Goal: Navigation & Orientation: Find specific page/section

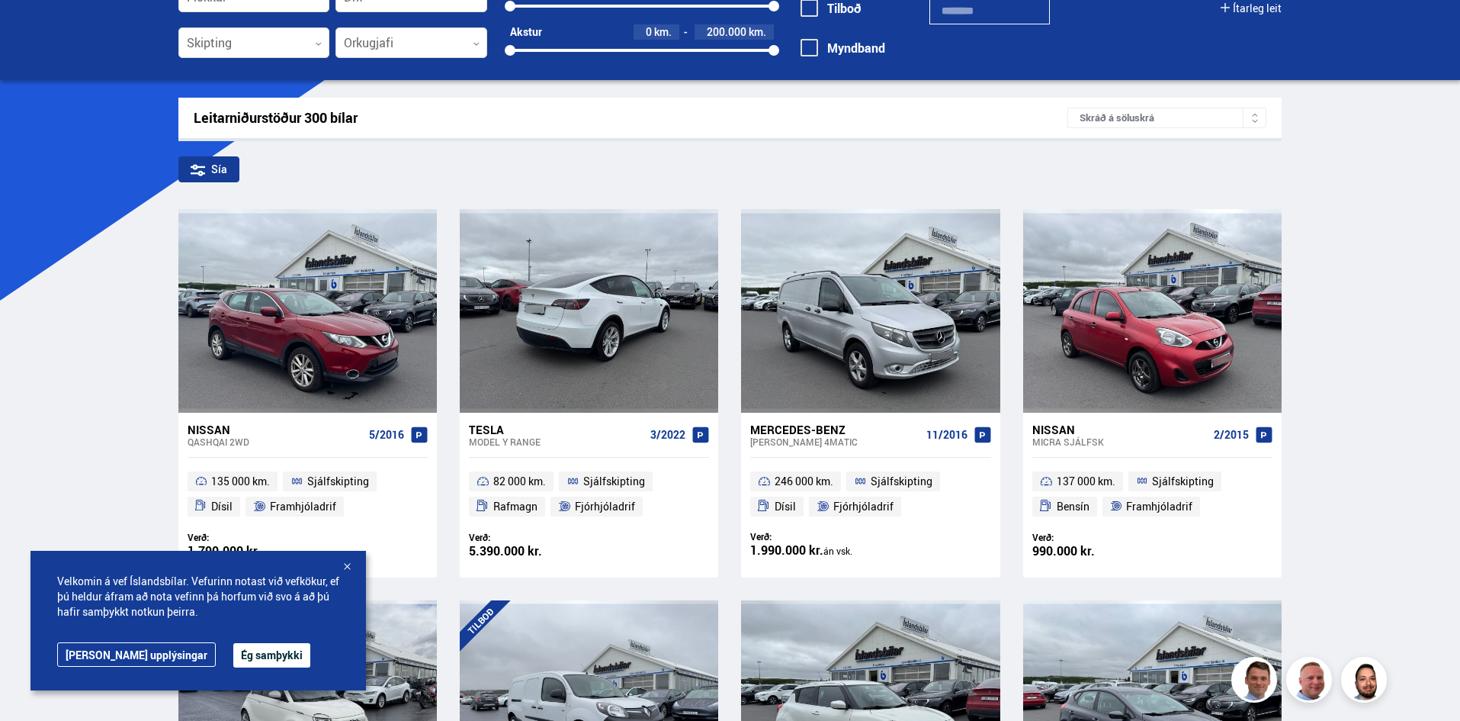
scroll to position [152, 0]
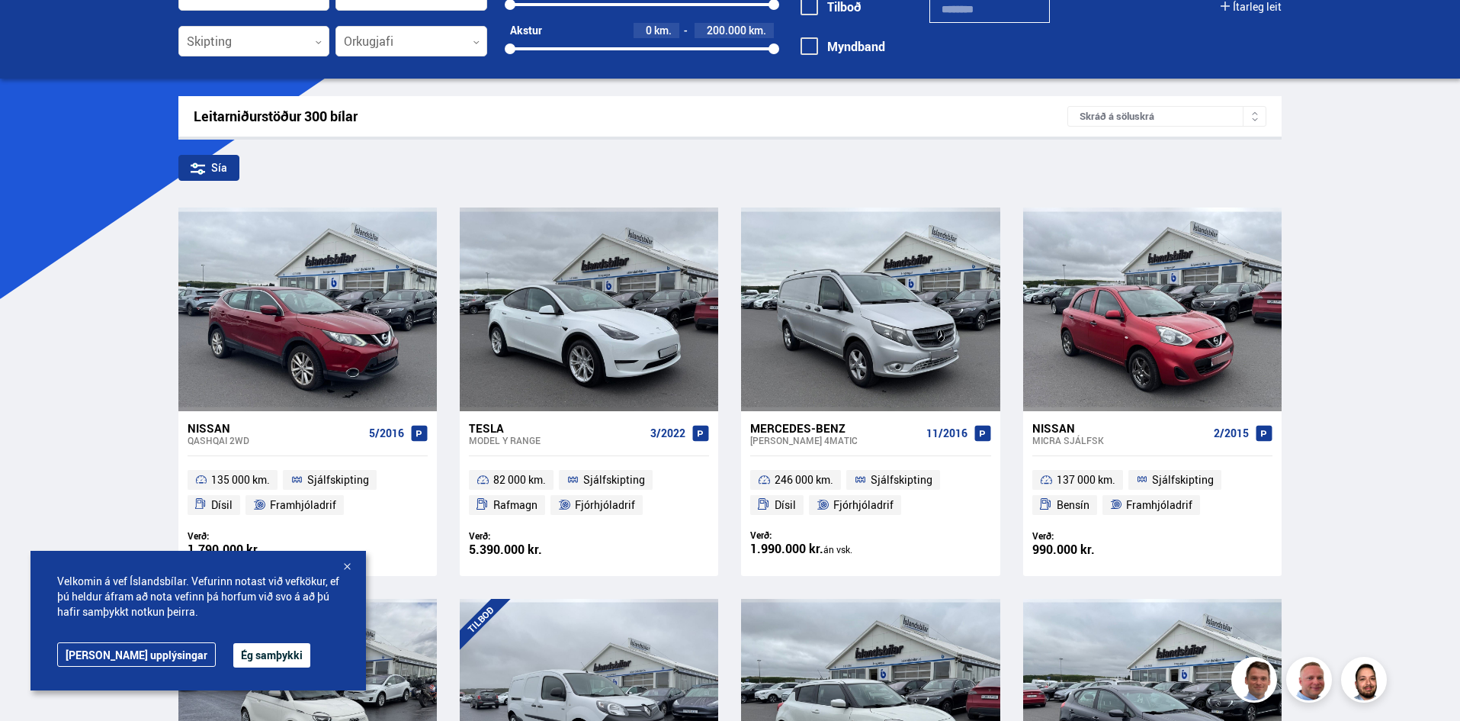
click at [233, 649] on button "Ég samþykki" at bounding box center [271, 655] width 77 height 24
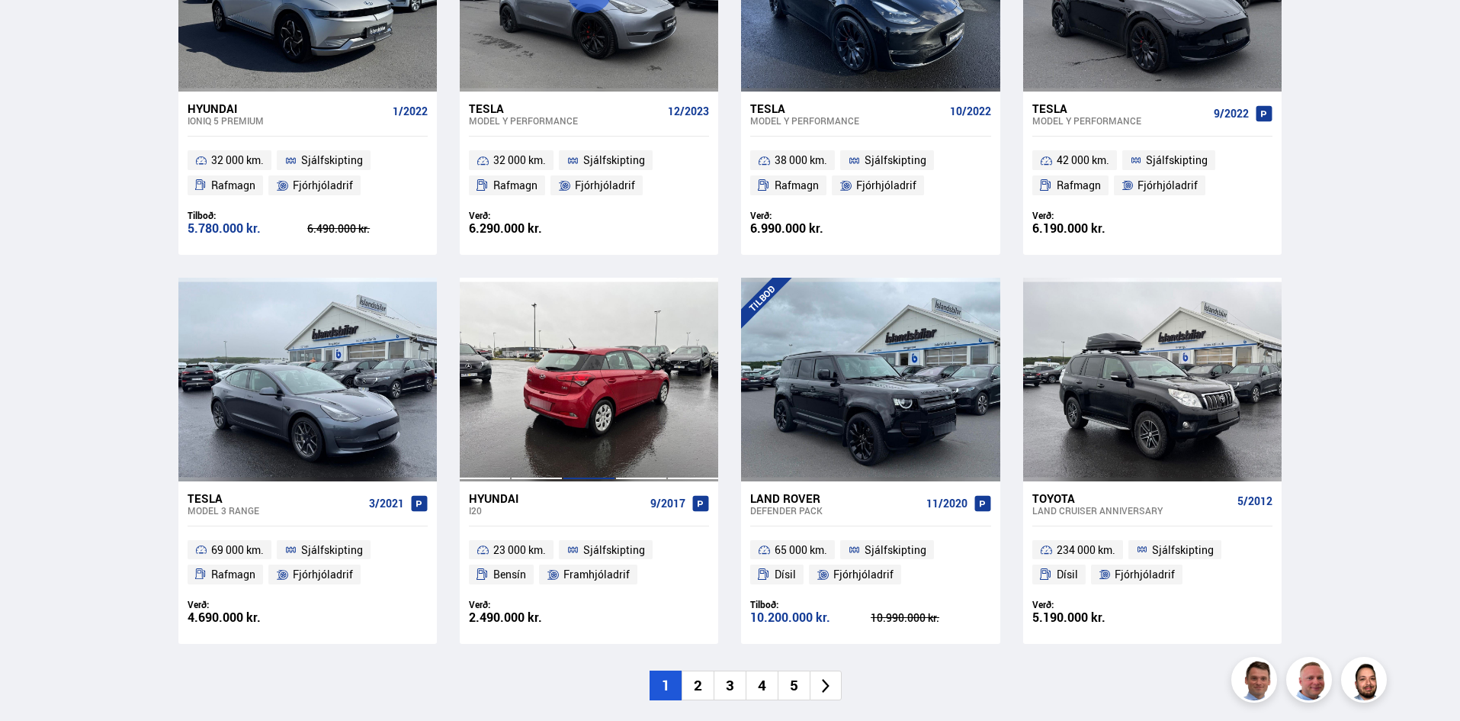
scroll to position [2135, 0]
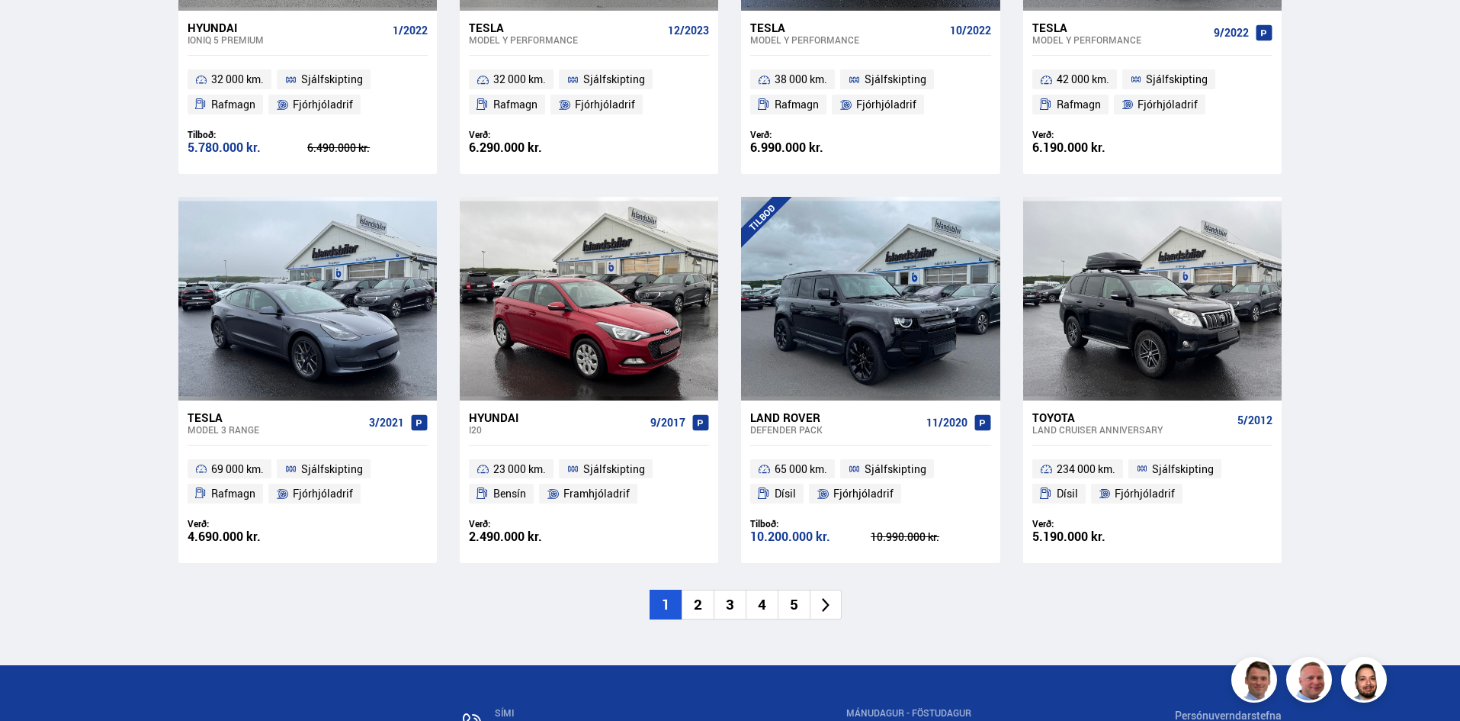
click at [692, 589] on li "2" at bounding box center [698, 604] width 32 height 30
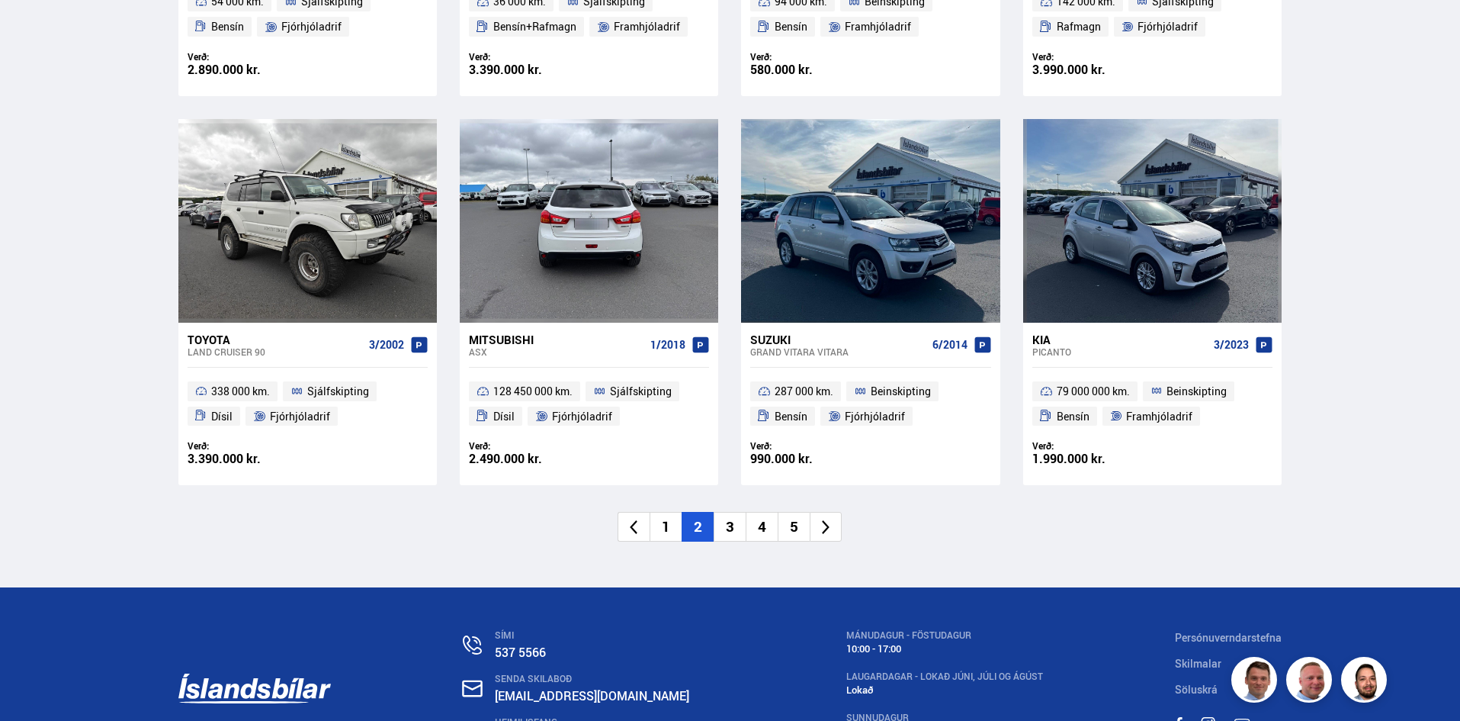
scroll to position [2211, 0]
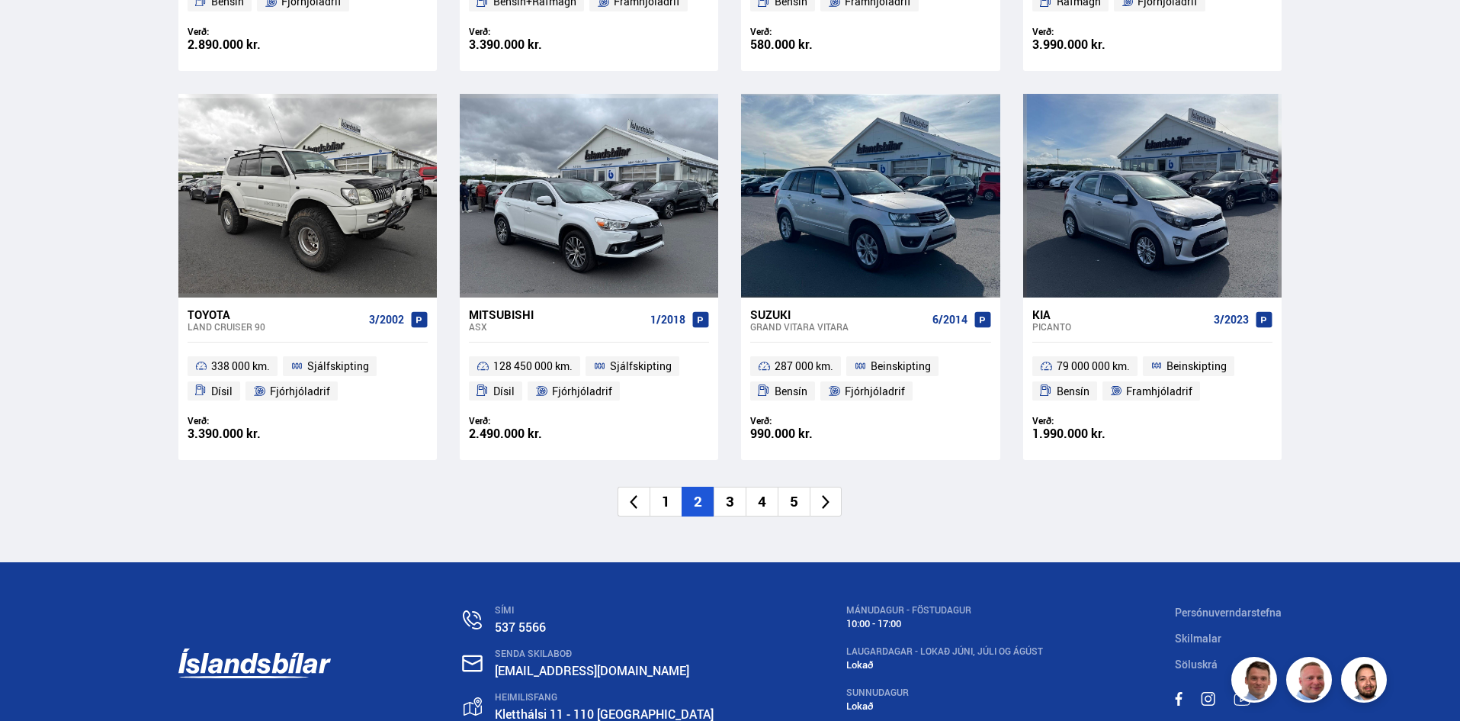
click at [728, 503] on li "3" at bounding box center [730, 501] width 32 height 30
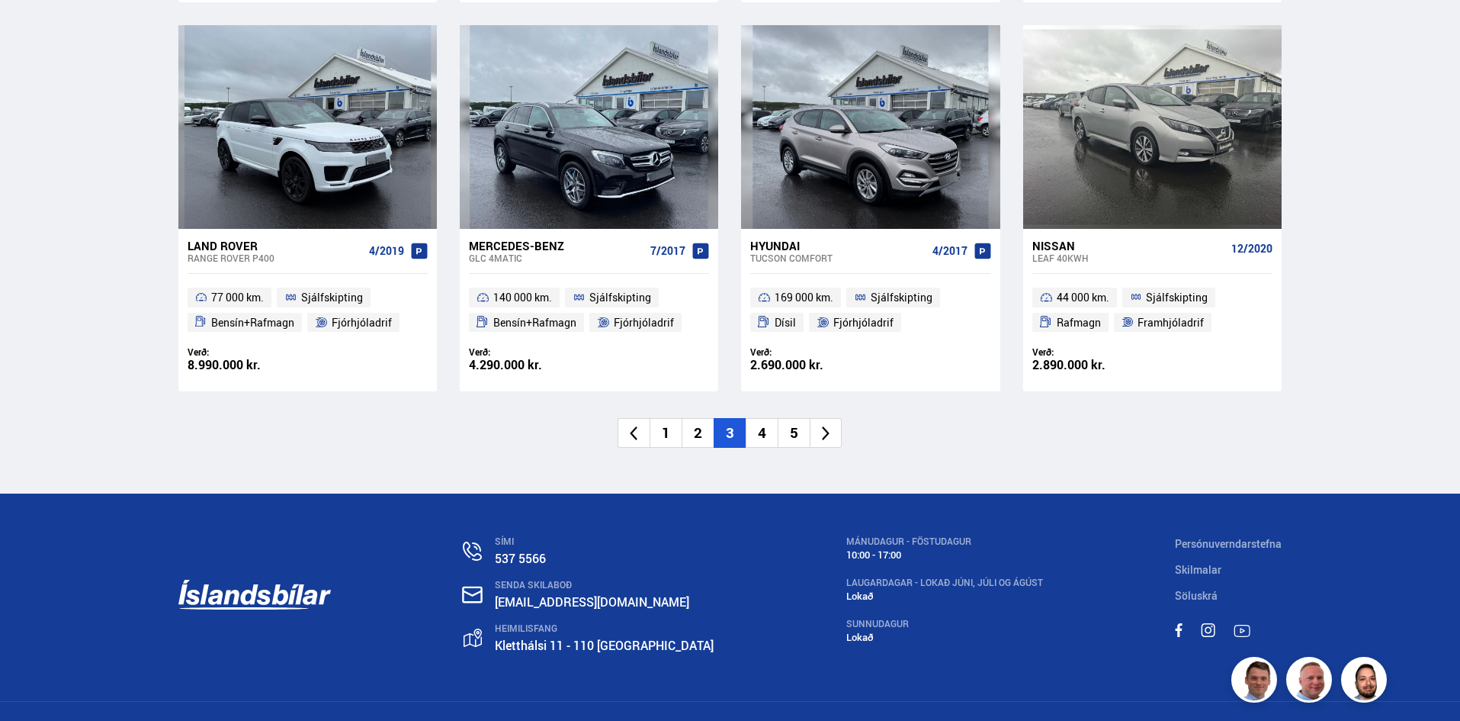
scroll to position [2287, 0]
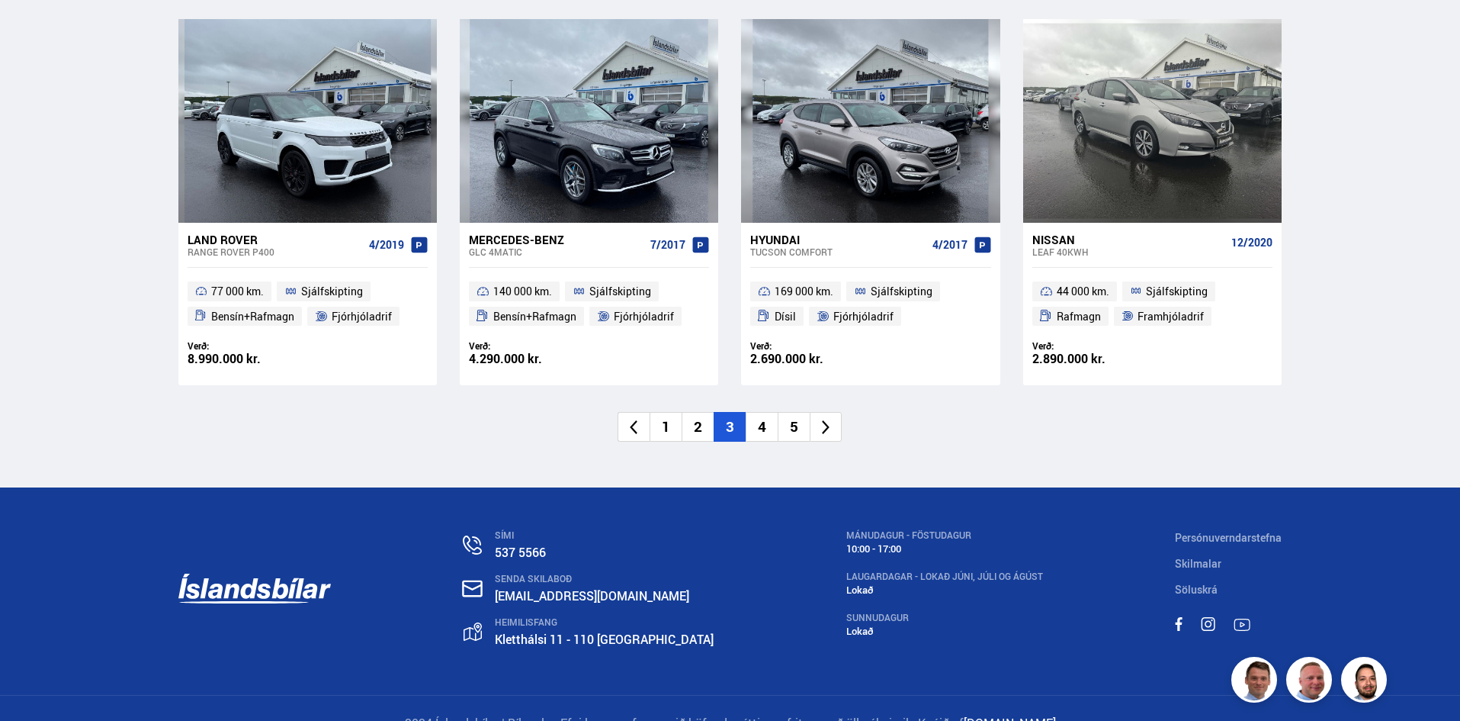
click at [761, 428] on li "4" at bounding box center [762, 427] width 32 height 30
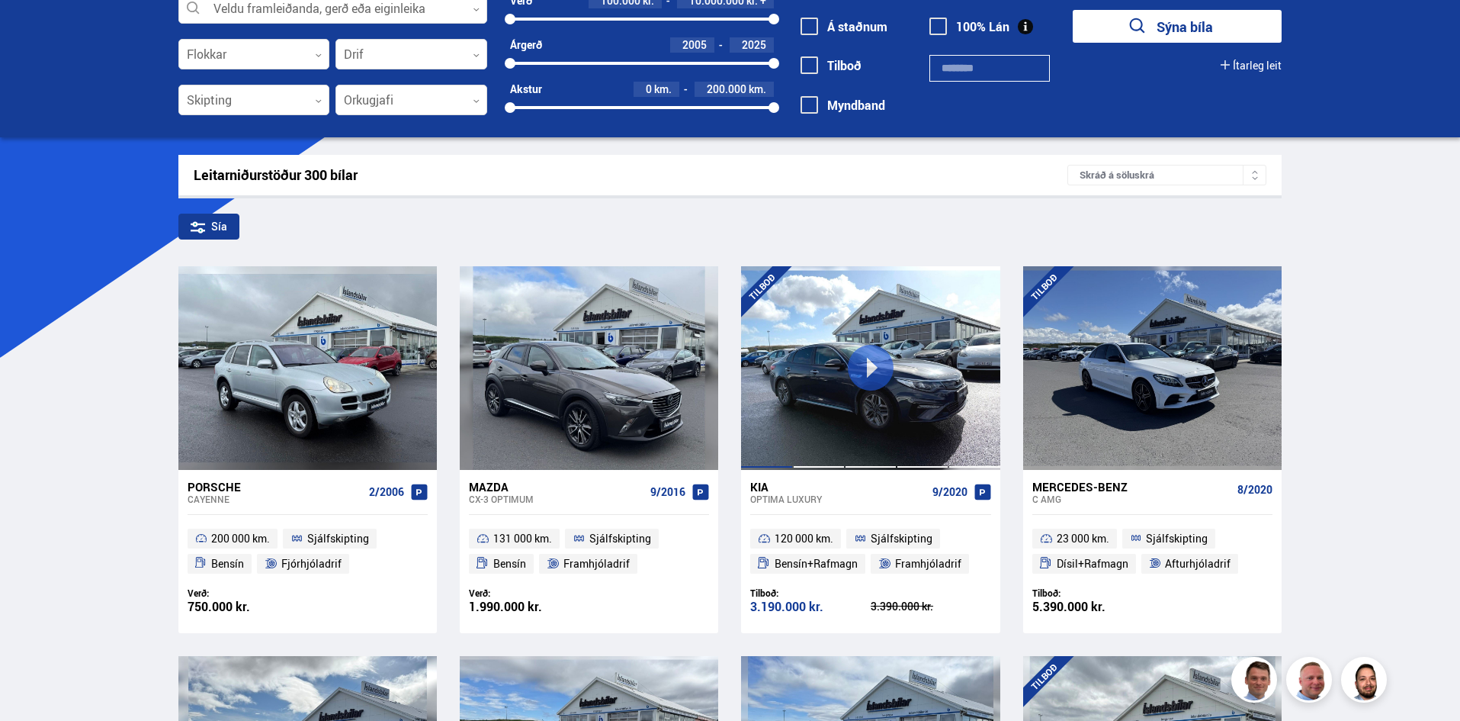
scroll to position [28, 0]
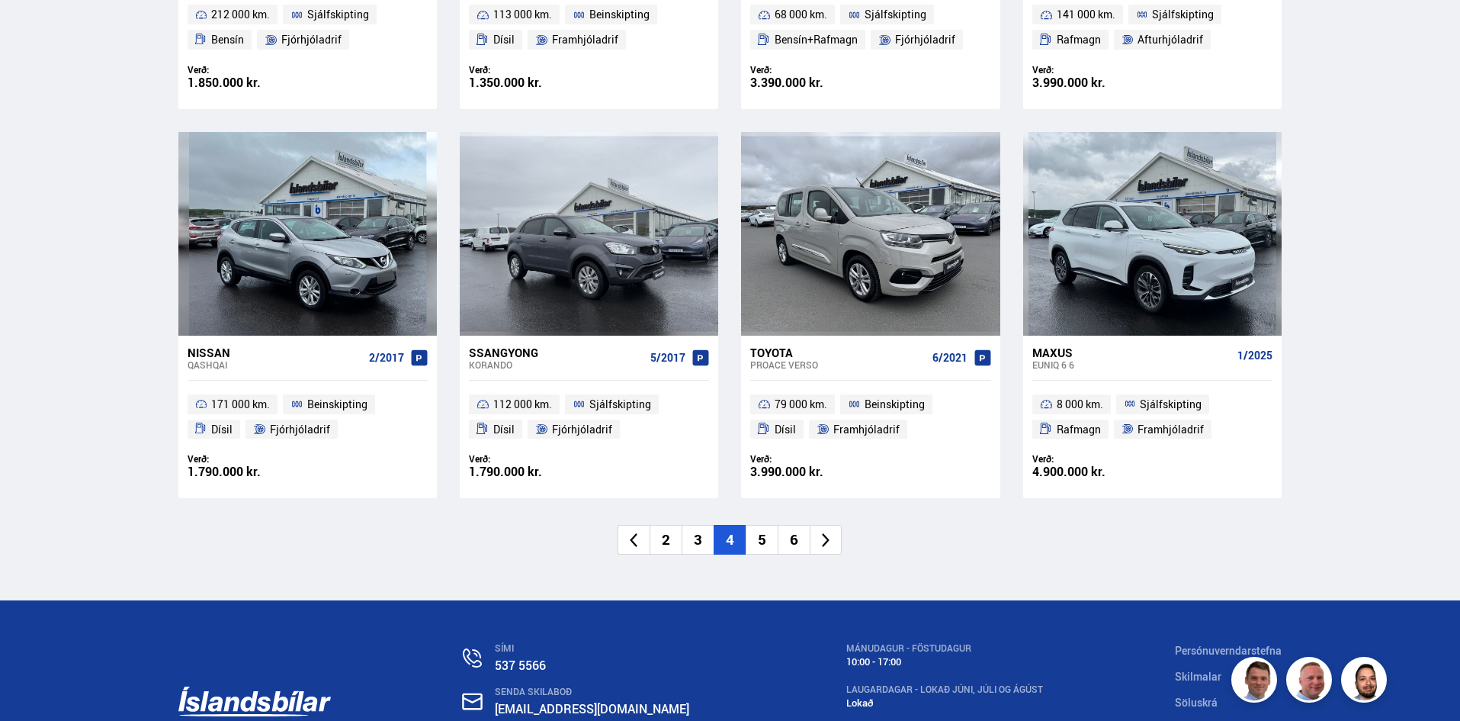
scroll to position [2211, 0]
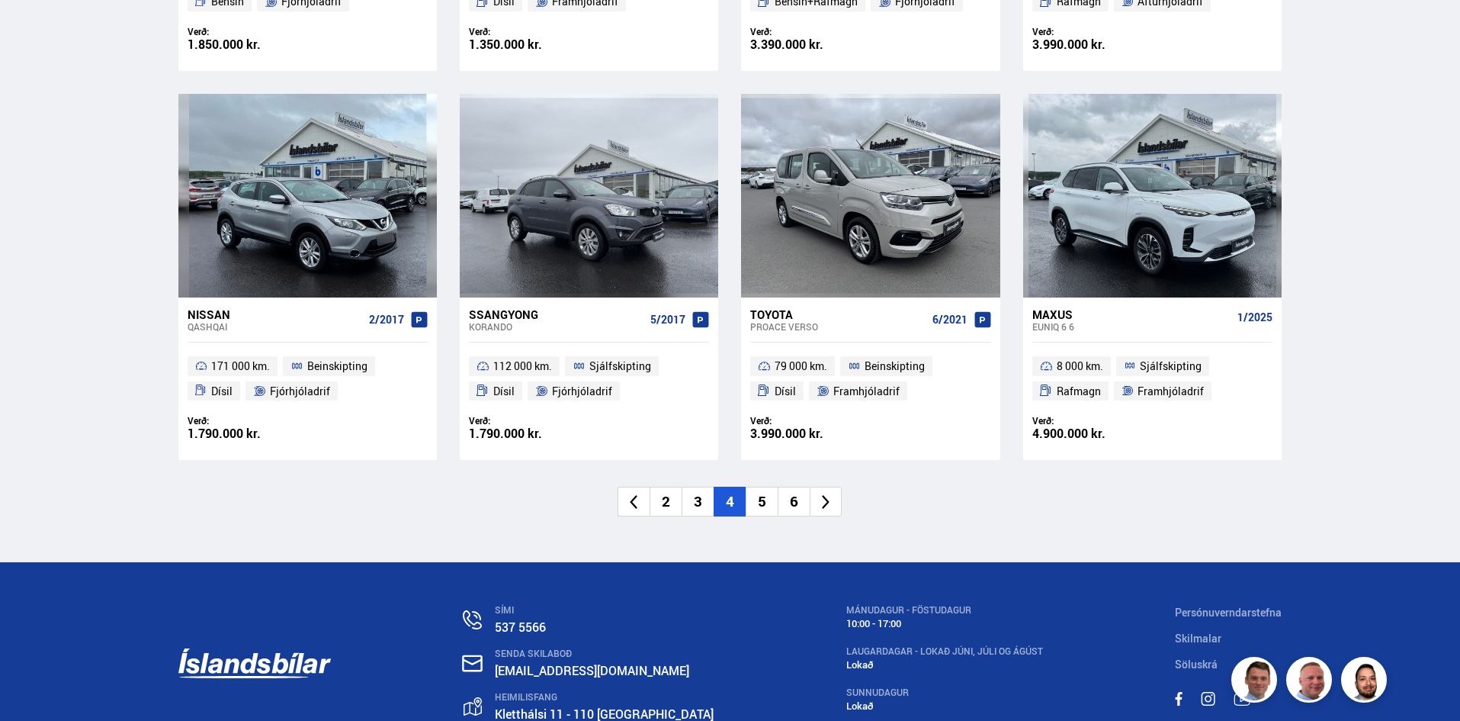
click at [761, 499] on li "5" at bounding box center [762, 501] width 32 height 30
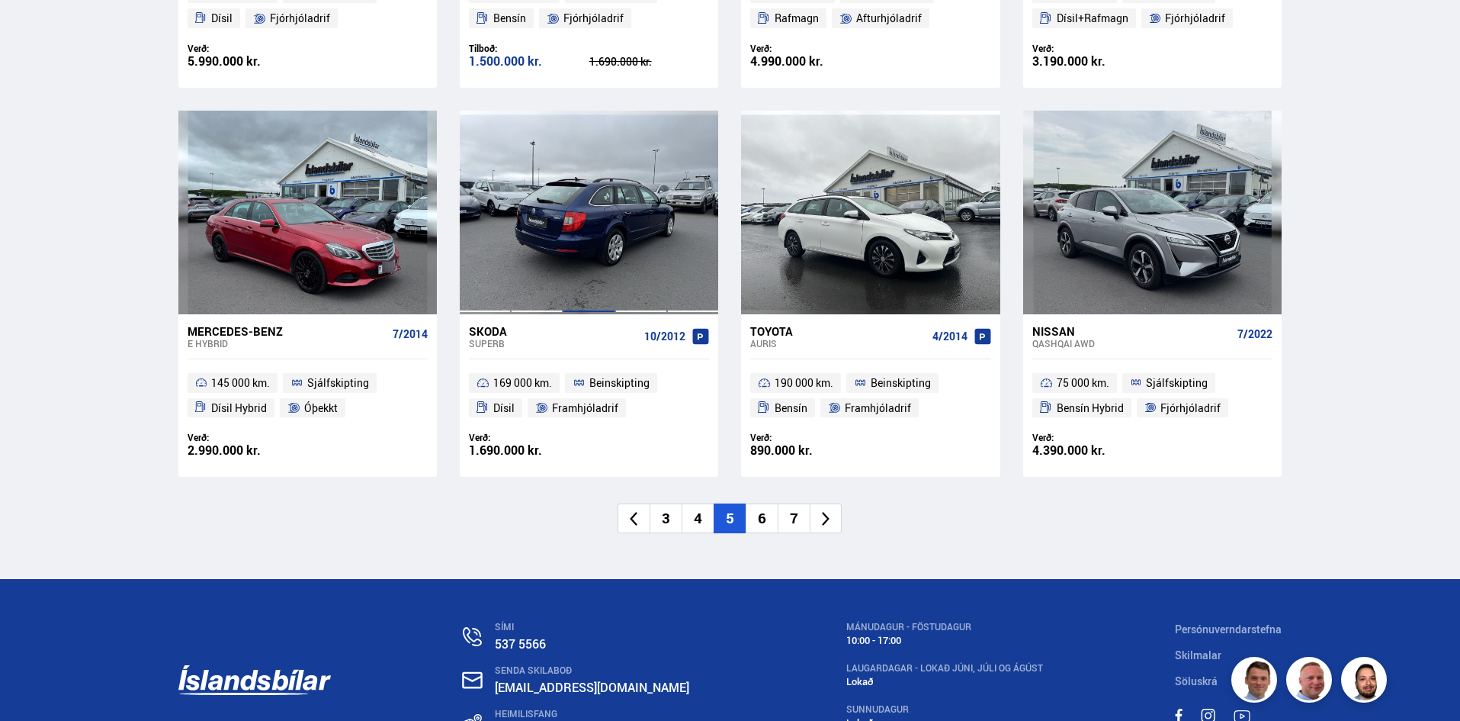
scroll to position [2211, 0]
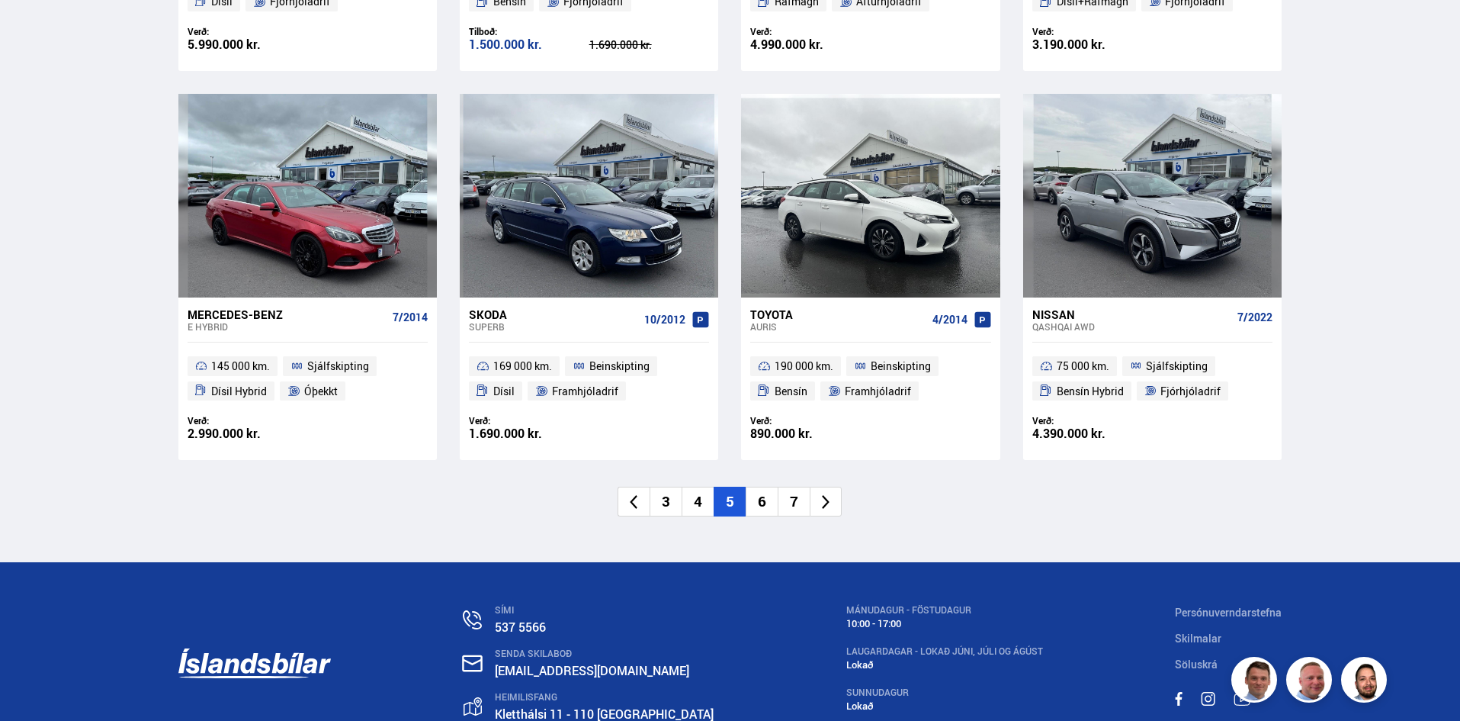
click at [771, 500] on li "6" at bounding box center [762, 501] width 32 height 30
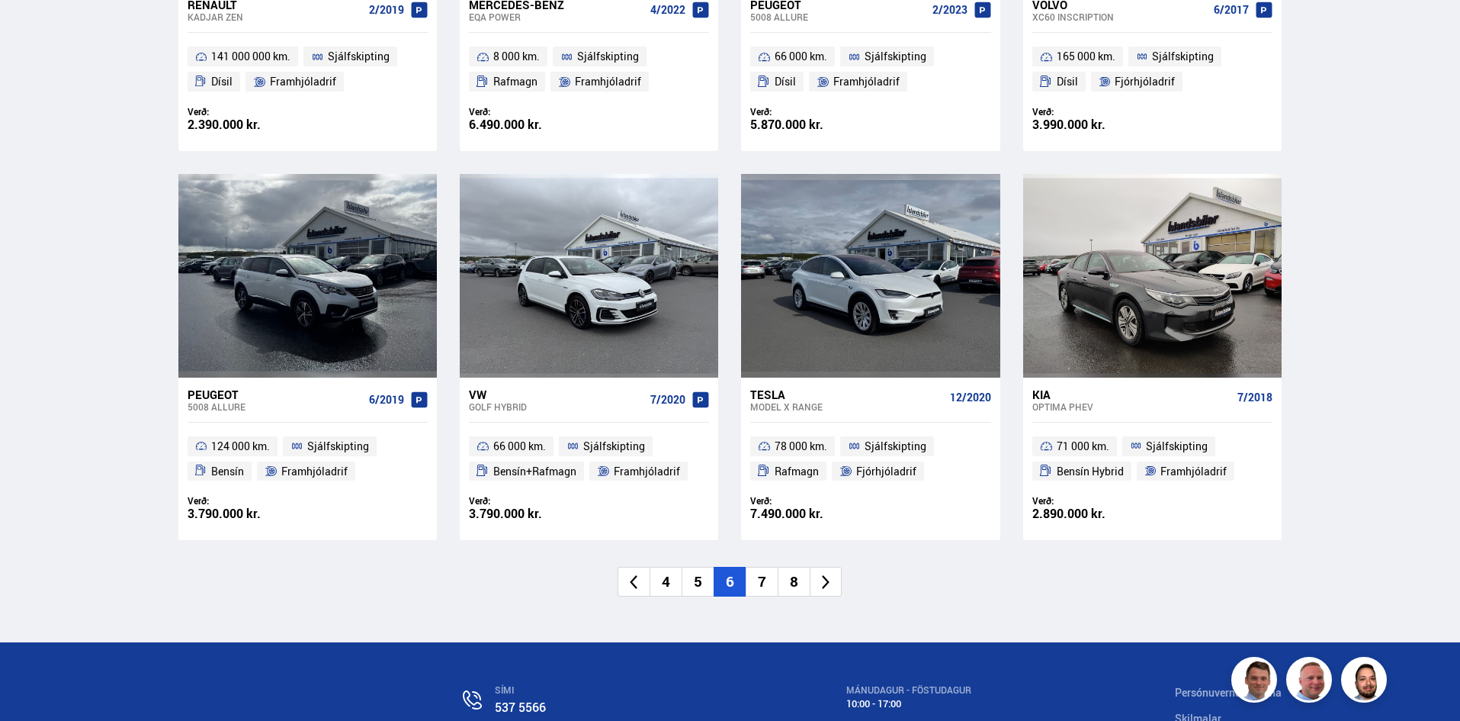
scroll to position [2135, 0]
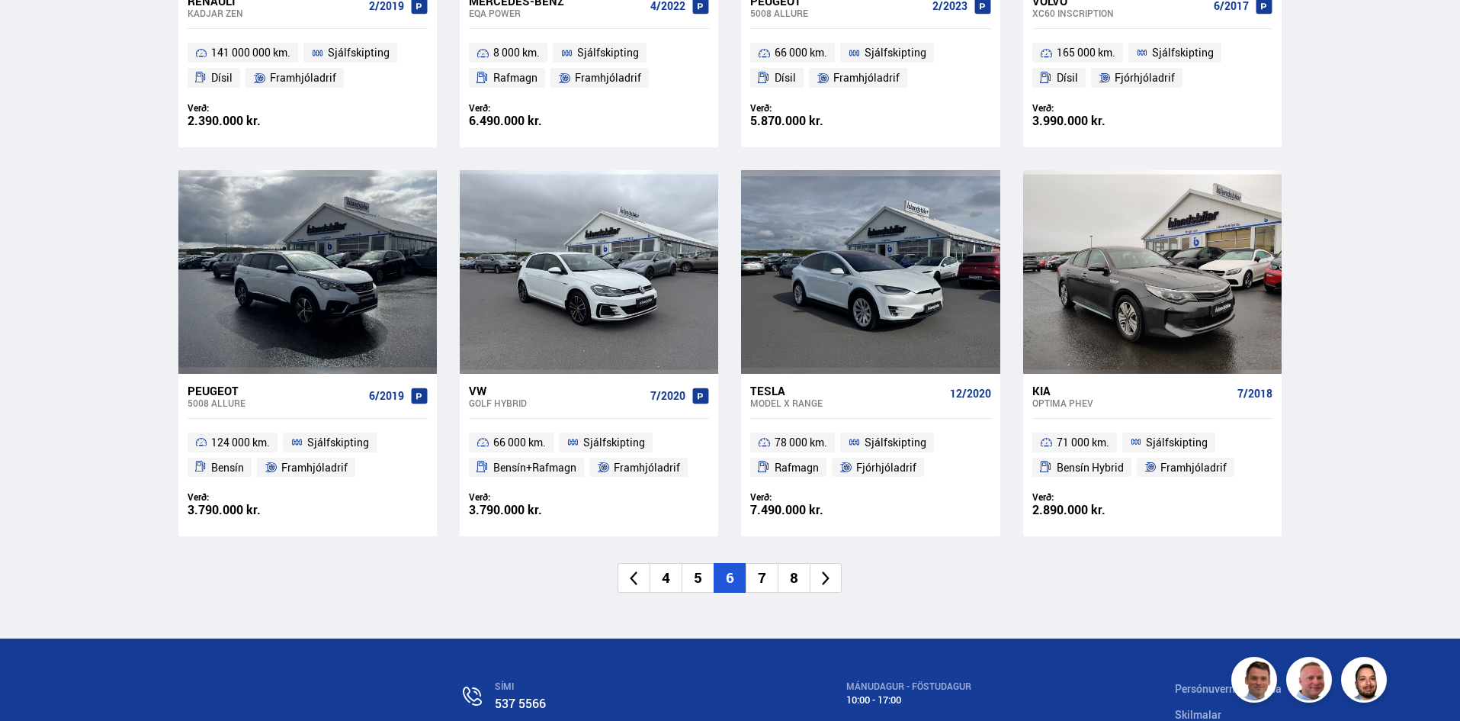
click at [765, 585] on li "7" at bounding box center [762, 578] width 32 height 30
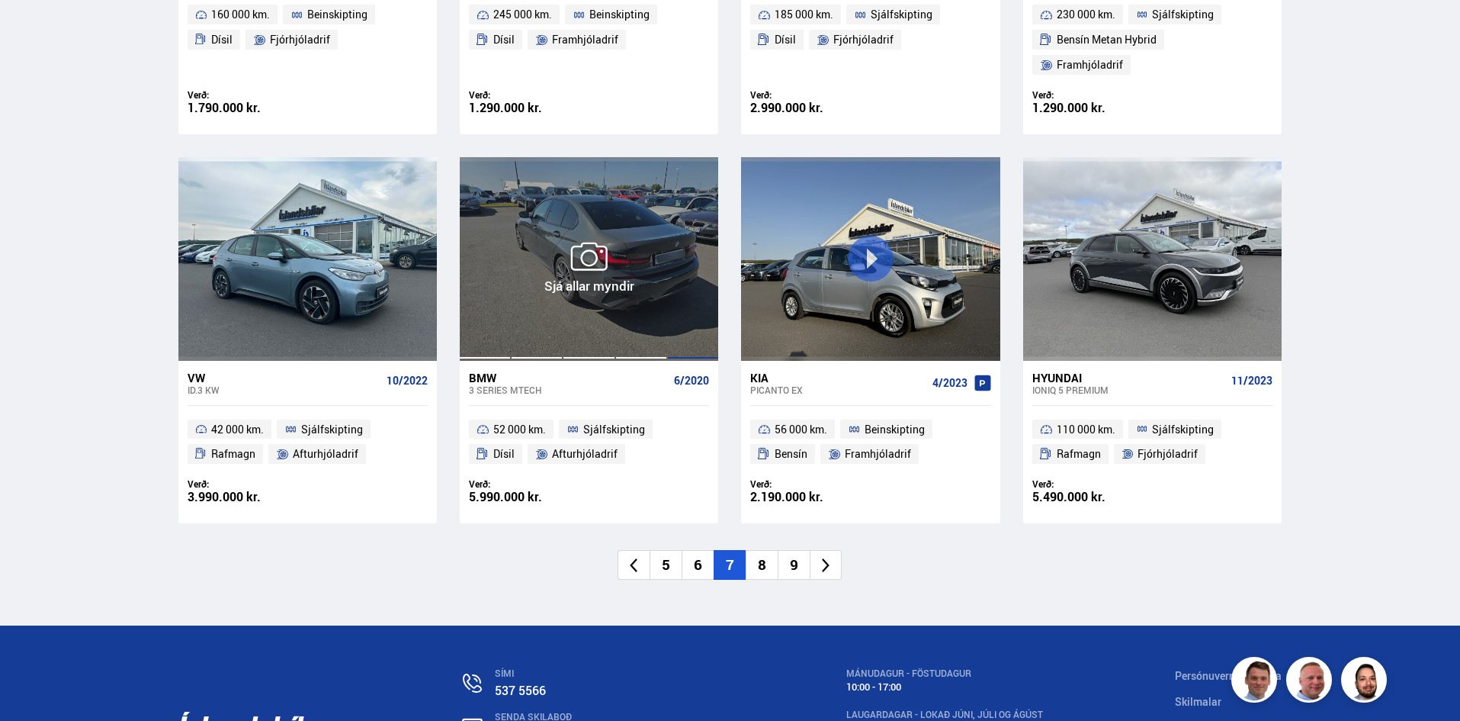
scroll to position [2287, 0]
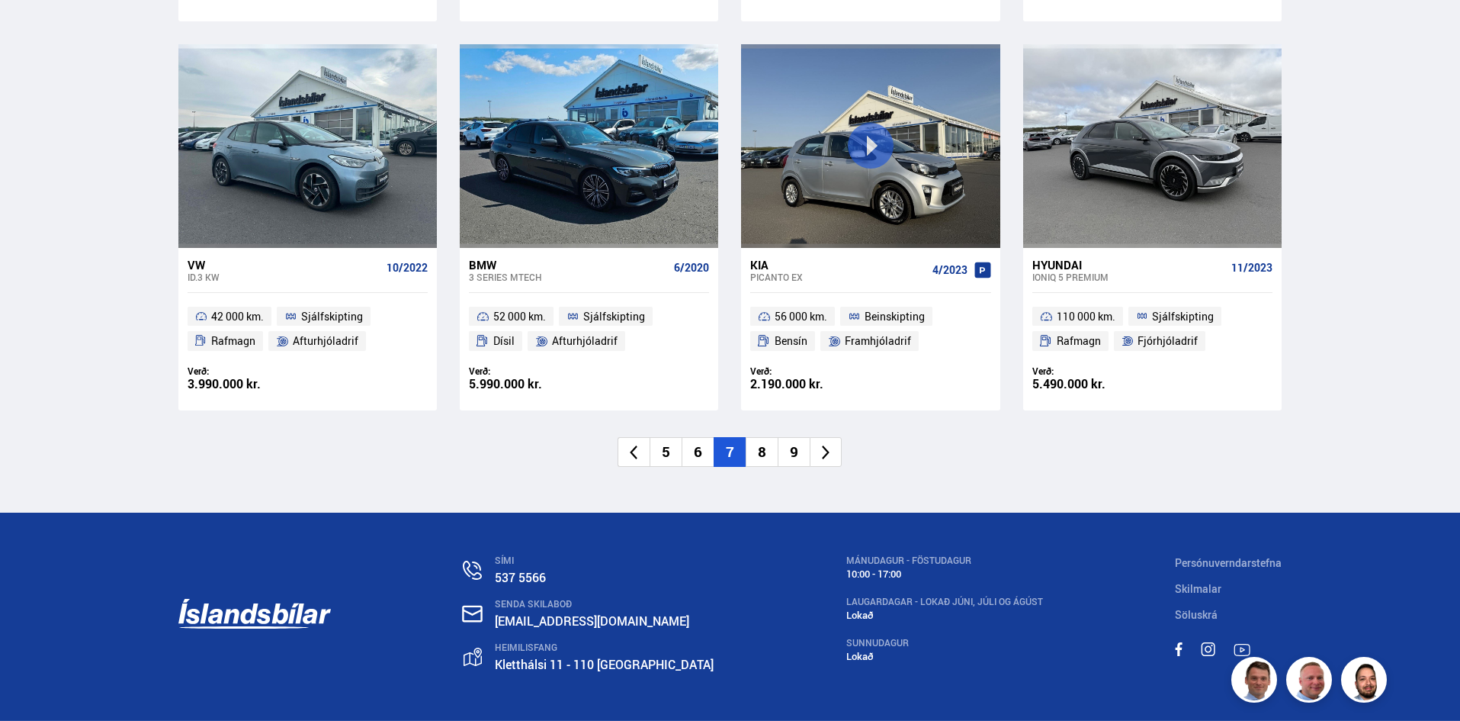
click at [756, 437] on li "8" at bounding box center [762, 452] width 32 height 30
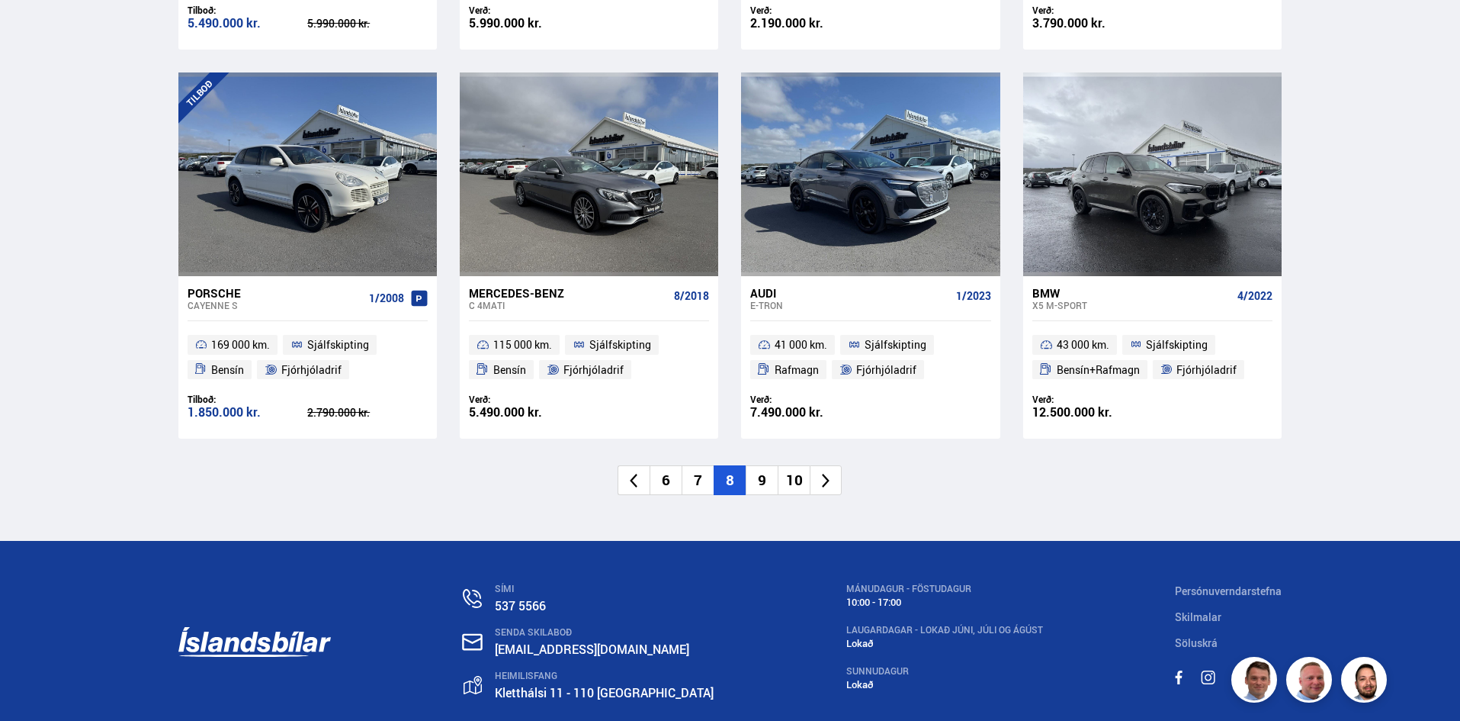
scroll to position [2316, 0]
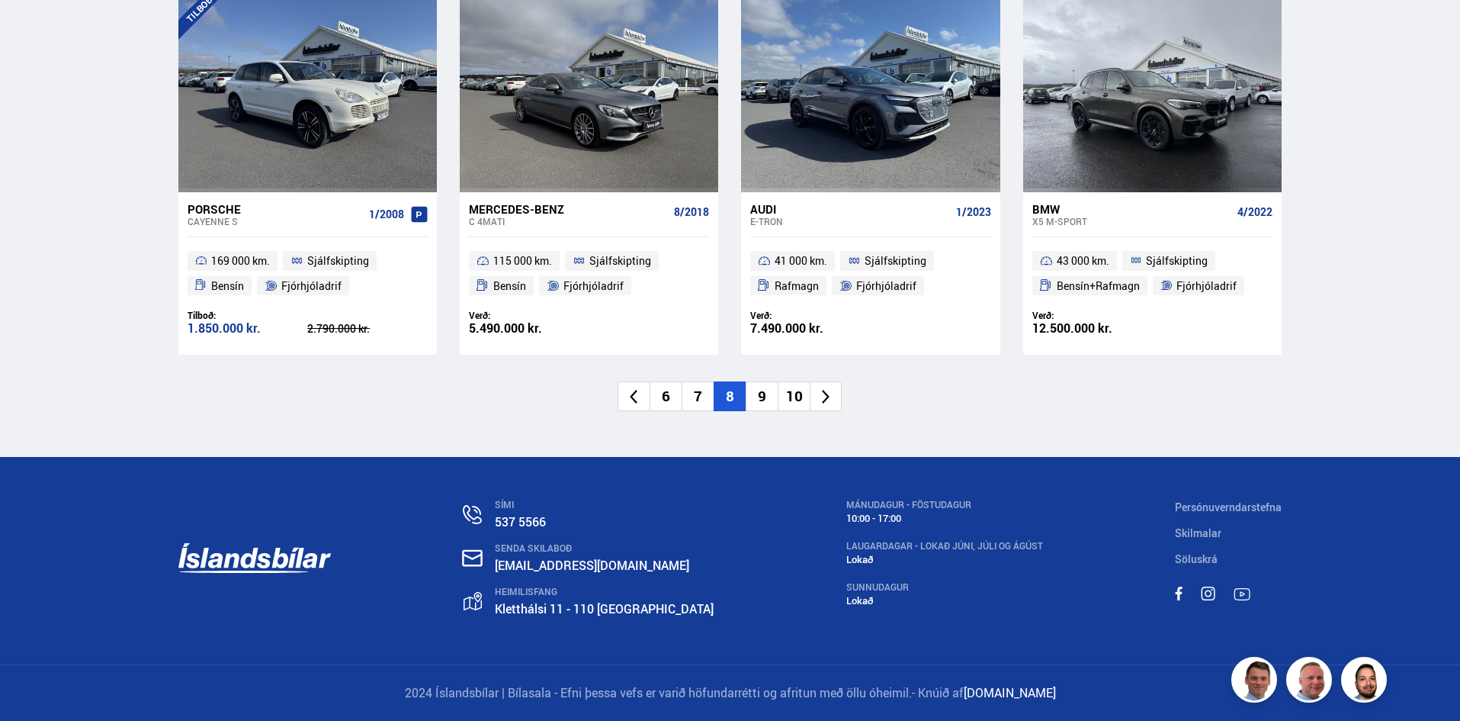
click at [755, 400] on li "9" at bounding box center [762, 396] width 32 height 30
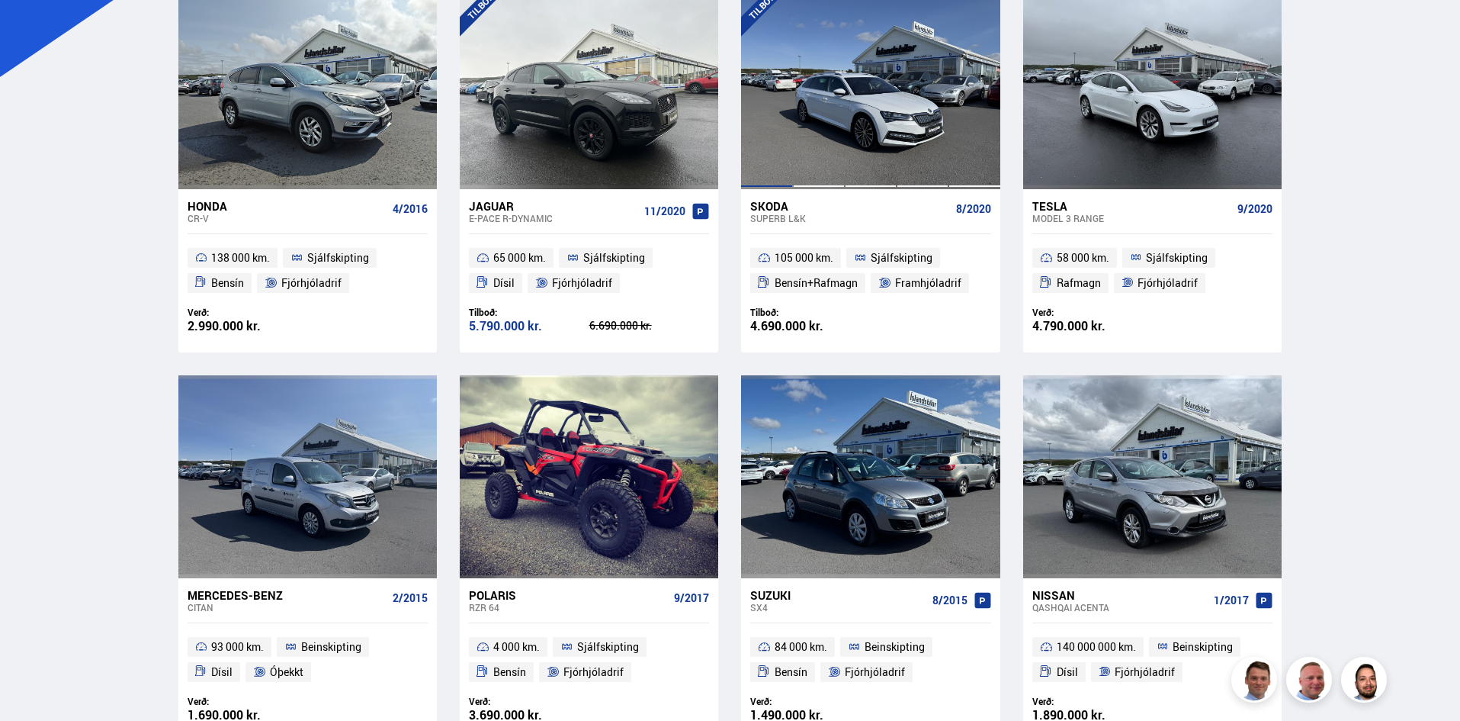
scroll to position [180, 0]
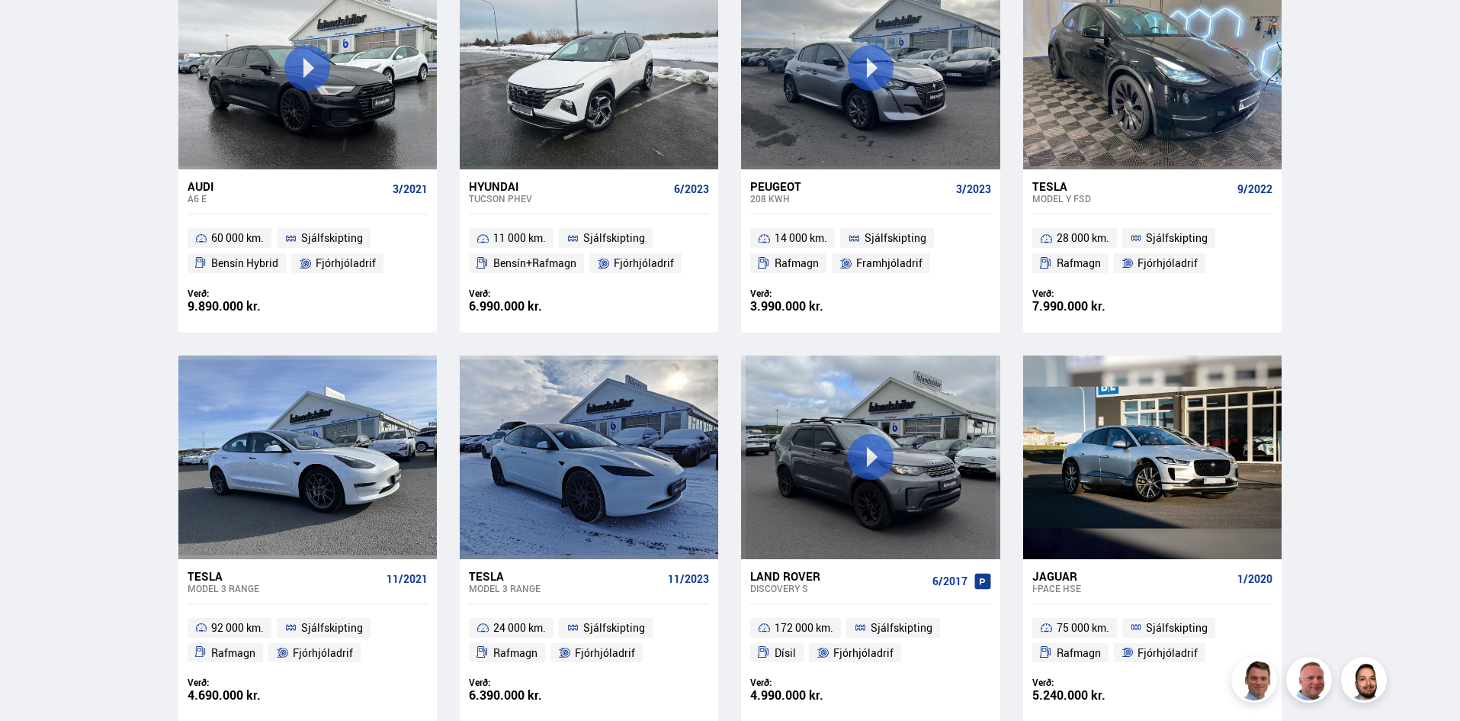
scroll to position [2287, 0]
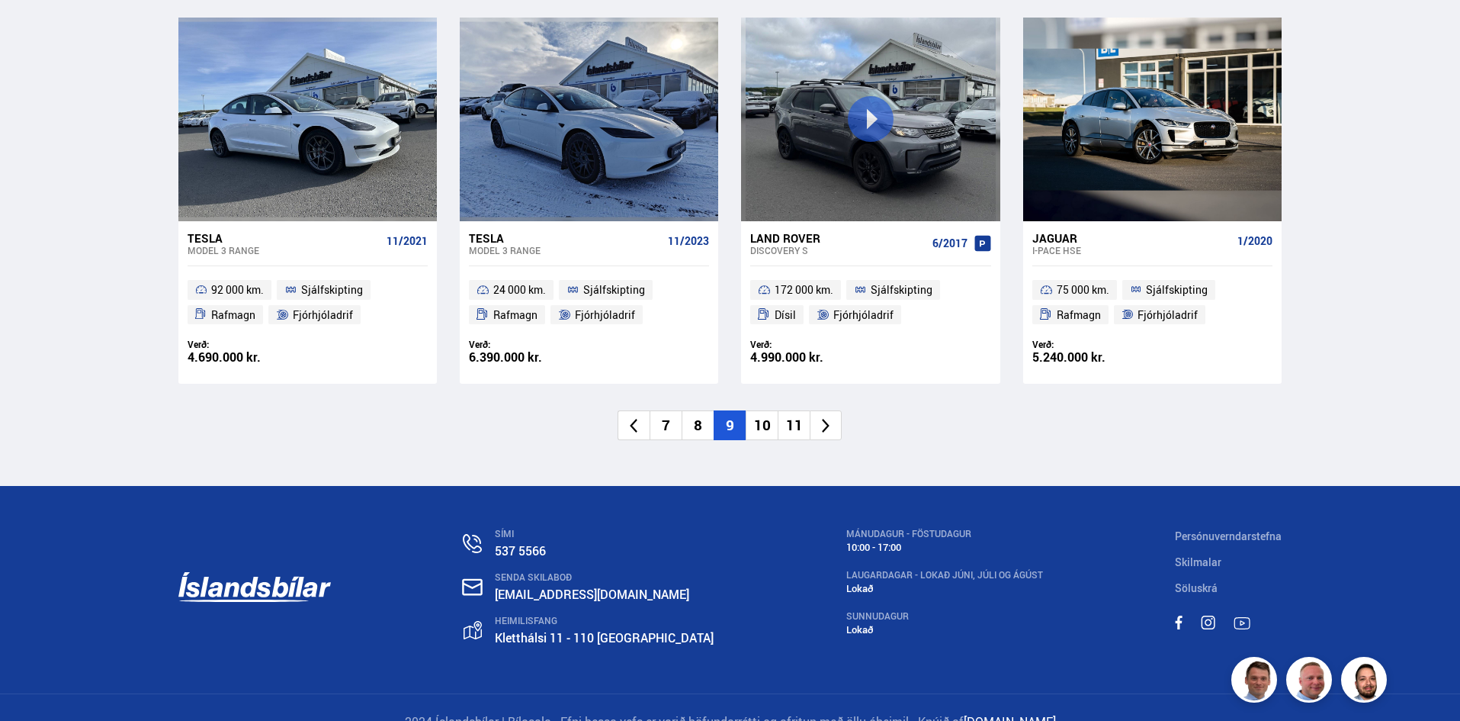
click at [761, 426] on li "10" at bounding box center [762, 425] width 32 height 30
